Goal: Entertainment & Leisure: Consume media (video, audio)

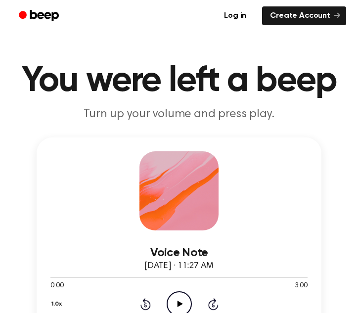
click at [178, 295] on icon "Play Audio" at bounding box center [179, 304] width 25 height 25
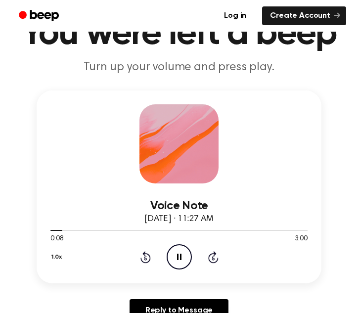
scroll to position [50, 0]
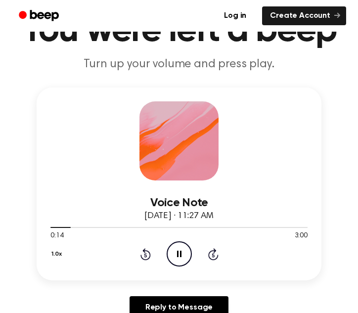
click at [173, 255] on icon "Pause Audio" at bounding box center [179, 254] width 25 height 25
click at [182, 254] on icon at bounding box center [179, 254] width 5 height 6
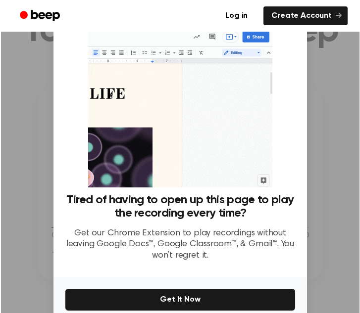
scroll to position [0, 0]
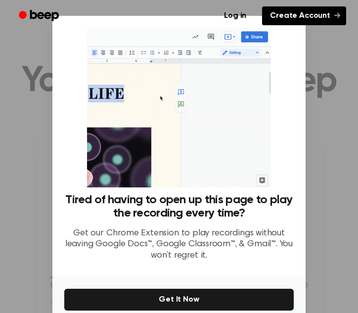
click at [289, 20] on link "Create Account" at bounding box center [304, 15] width 84 height 19
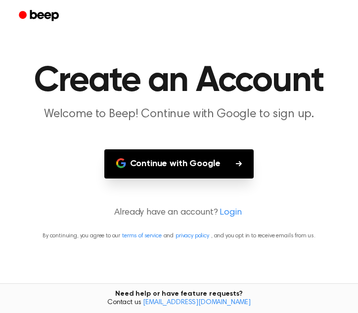
click at [213, 175] on button "Continue with Google" at bounding box center [179, 164] width 150 height 29
click at [216, 157] on button "Continue with Google" at bounding box center [179, 164] width 150 height 29
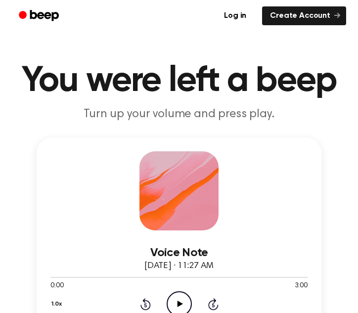
click at [177, 299] on icon "Play Audio" at bounding box center [179, 304] width 25 height 25
click at [181, 306] on icon at bounding box center [179, 304] width 4 height 6
click at [178, 308] on icon "Play Audio" at bounding box center [179, 304] width 25 height 25
click at [179, 307] on icon "Pause Audio" at bounding box center [179, 304] width 25 height 25
click at [178, 306] on icon at bounding box center [179, 304] width 5 height 6
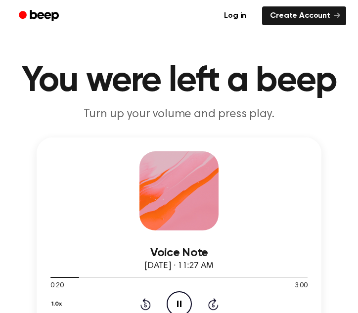
click at [178, 306] on icon at bounding box center [179, 304] width 4 height 6
click at [180, 300] on icon "Play Audio" at bounding box center [179, 304] width 25 height 25
click at [179, 306] on icon "Pause Audio" at bounding box center [179, 304] width 25 height 25
click at [179, 306] on icon at bounding box center [179, 304] width 5 height 6
click at [176, 307] on icon "Pause Audio" at bounding box center [179, 304] width 25 height 25
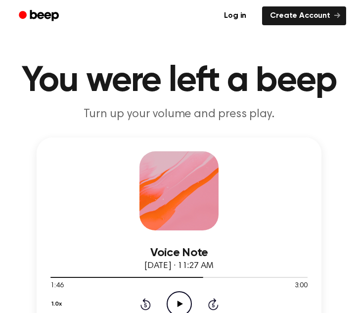
click at [171, 301] on icon "Play Audio" at bounding box center [179, 304] width 25 height 25
click at [170, 301] on icon "Pause Audio" at bounding box center [179, 304] width 25 height 25
click at [134, 301] on div "1.0x Rewind 5 seconds Play Audio Skip 5 seconds" at bounding box center [179, 304] width 257 height 25
click at [149, 303] on icon at bounding box center [146, 305] width 10 height 12
click at [190, 308] on circle at bounding box center [179, 304] width 24 height 24
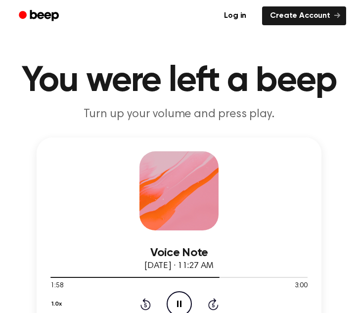
click at [149, 309] on icon at bounding box center [146, 305] width 10 height 12
click at [146, 300] on icon "Rewind 5 seconds" at bounding box center [145, 304] width 11 height 13
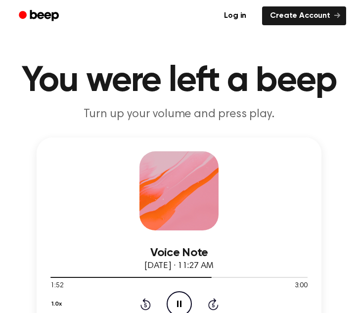
click at [142, 305] on icon "Rewind 5 seconds" at bounding box center [145, 304] width 11 height 13
click at [147, 306] on icon "Rewind 5 seconds" at bounding box center [145, 304] width 11 height 13
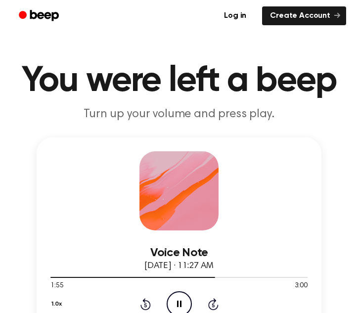
click at [146, 302] on icon at bounding box center [146, 305] width 10 height 12
click at [171, 301] on icon "Pause Audio" at bounding box center [179, 304] width 25 height 25
click at [171, 301] on icon "Play Audio" at bounding box center [179, 304] width 25 height 25
click at [171, 301] on icon "Pause Audio" at bounding box center [179, 304] width 25 height 25
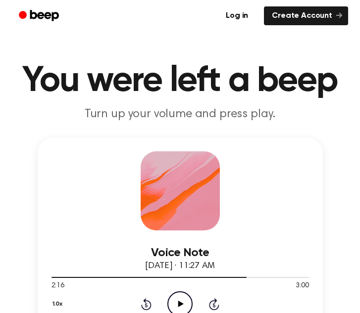
click at [175, 302] on icon "Play Audio" at bounding box center [179, 304] width 25 height 25
click at [179, 302] on icon at bounding box center [180, 304] width 4 height 6
click at [175, 307] on icon "Play Audio" at bounding box center [179, 304] width 25 height 25
click at [182, 296] on icon "Pause Audio" at bounding box center [179, 304] width 25 height 25
click at [179, 297] on icon "Play Audio" at bounding box center [179, 304] width 25 height 25
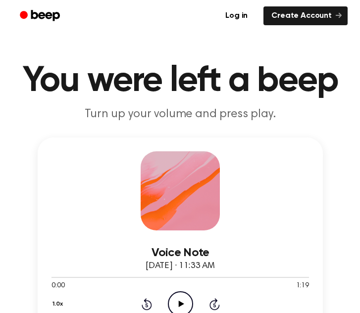
scroll to position [74, 0]
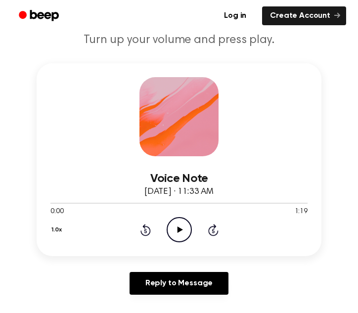
click at [176, 223] on icon "Play Audio" at bounding box center [179, 229] width 25 height 25
click at [179, 223] on icon "Pause Audio" at bounding box center [179, 229] width 25 height 25
click at [182, 230] on icon "Play Audio" at bounding box center [179, 229] width 25 height 25
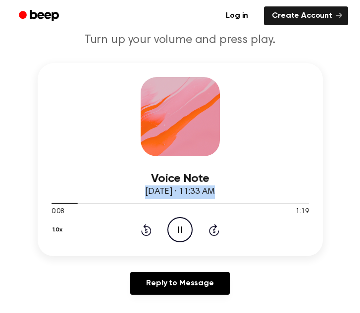
drag, startPoint x: 74, startPoint y: 200, endPoint x: -33, endPoint y: 198, distance: 107.0
click at [142, 234] on icon at bounding box center [146, 230] width 10 height 12
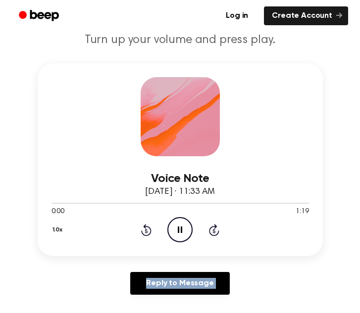
click at [142, 234] on icon at bounding box center [146, 230] width 10 height 12
click at [164, 232] on div "1.0x Rewind 5 seconds Pause Audio Skip 5 seconds" at bounding box center [179, 229] width 257 height 25
click at [178, 233] on icon at bounding box center [180, 230] width 4 height 6
click at [145, 228] on icon at bounding box center [146, 230] width 10 height 12
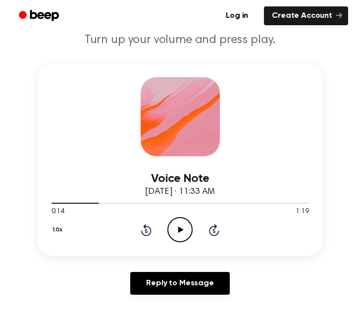
click at [152, 230] on div "1.0x Rewind 5 seconds Play Audio Skip 5 seconds" at bounding box center [179, 229] width 257 height 25
click at [149, 231] on icon "Rewind 5 seconds" at bounding box center [146, 230] width 11 height 13
click at [182, 227] on icon "Play Audio" at bounding box center [179, 229] width 25 height 25
click at [177, 236] on icon "Pause Audio" at bounding box center [179, 229] width 25 height 25
click at [173, 232] on icon "Play Audio" at bounding box center [179, 229] width 25 height 25
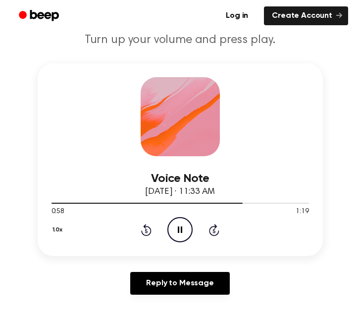
click at [184, 235] on icon "Pause Audio" at bounding box center [179, 229] width 25 height 25
click at [178, 232] on icon "Play Audio" at bounding box center [179, 229] width 25 height 25
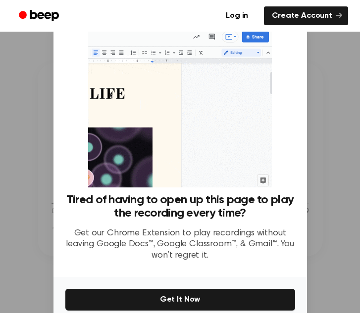
scroll to position [0, 0]
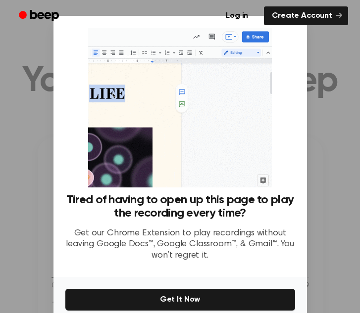
click at [20, 80] on div at bounding box center [180, 156] width 360 height 313
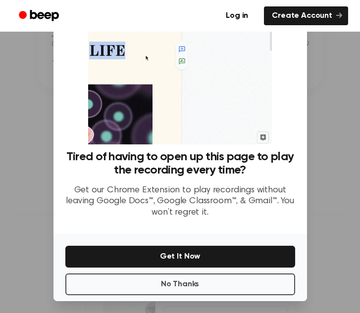
scroll to position [42, 0]
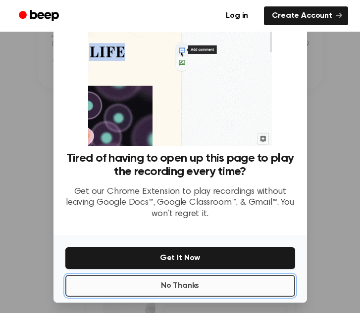
click at [163, 285] on button "No Thanks" at bounding box center [180, 286] width 230 height 22
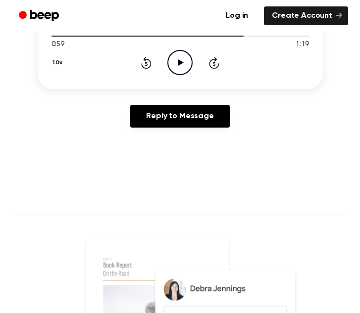
click at [141, 68] on icon "Rewind 5 seconds" at bounding box center [146, 62] width 11 height 13
click at [180, 61] on icon at bounding box center [180, 62] width 5 height 6
